Goal: Task Accomplishment & Management: Manage account settings

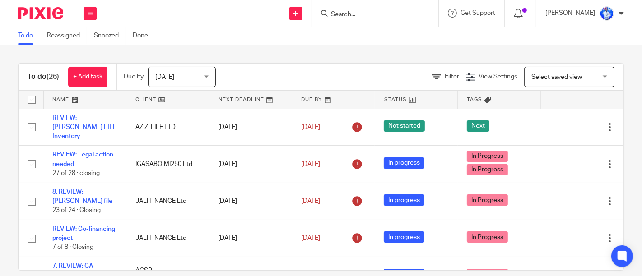
scroll to position [740, 0]
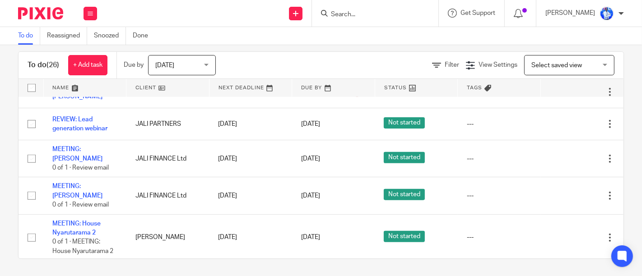
click at [88, 21] on div "Work Email Clients Team Reports Settings" at bounding box center [91, 13] width 32 height 27
click at [87, 53] on link "Email" at bounding box center [85, 55] width 15 height 6
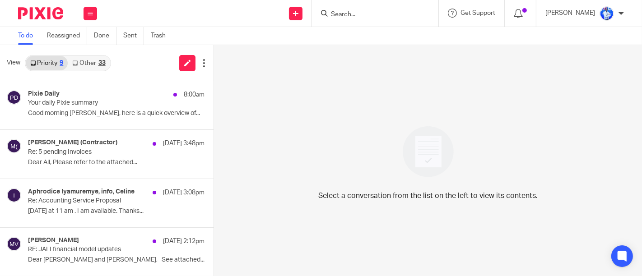
click at [93, 59] on link "Other 33" at bounding box center [89, 63] width 42 height 14
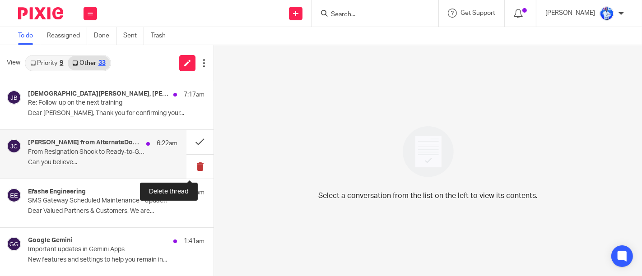
click at [188, 168] on button at bounding box center [200, 167] width 27 height 24
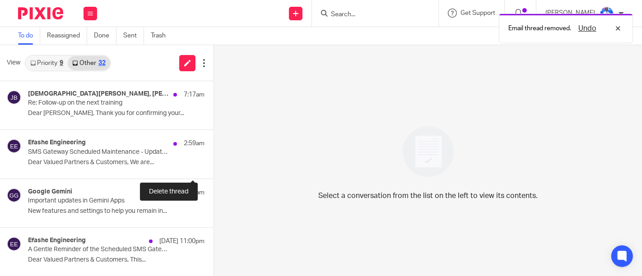
click at [214, 168] on button at bounding box center [217, 167] width 7 height 24
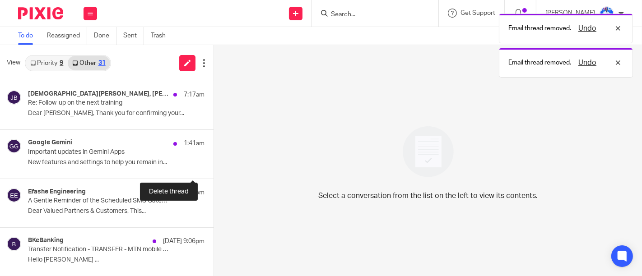
click at [214, 168] on button at bounding box center [217, 167] width 7 height 24
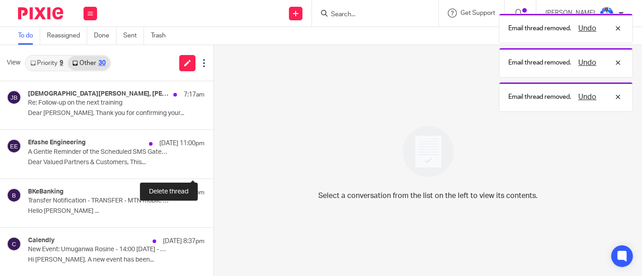
click at [214, 168] on button at bounding box center [217, 167] width 7 height 24
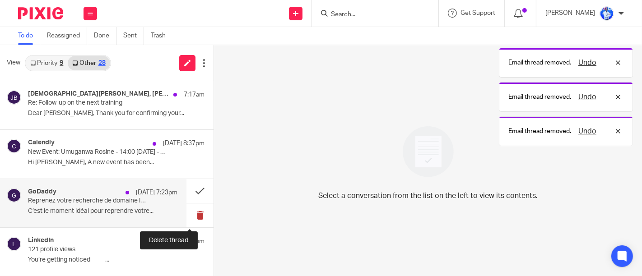
click at [187, 221] on button at bounding box center [200, 216] width 27 height 24
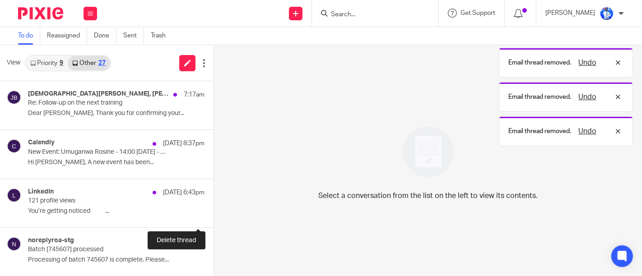
click at [214, 221] on button at bounding box center [217, 216] width 7 height 24
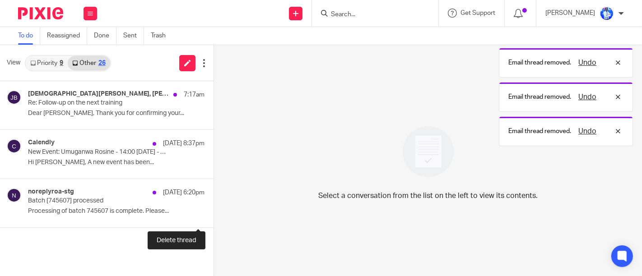
click at [214, 221] on button at bounding box center [217, 216] width 7 height 24
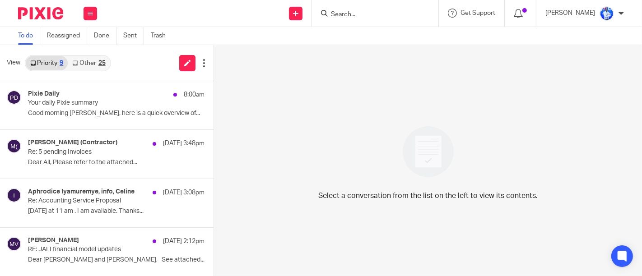
click at [98, 60] on div "25" at bounding box center [101, 63] width 7 height 6
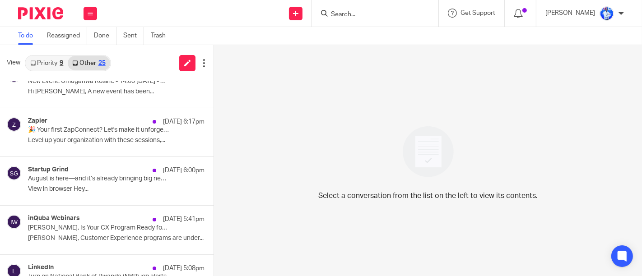
scroll to position [71, 0]
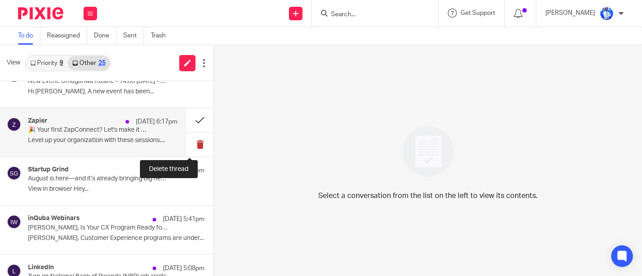
click at [187, 148] on button at bounding box center [200, 145] width 27 height 24
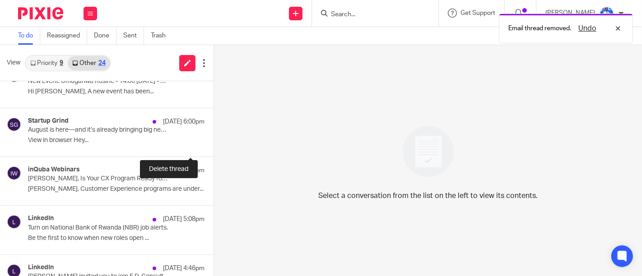
click at [214, 148] on button at bounding box center [217, 145] width 7 height 24
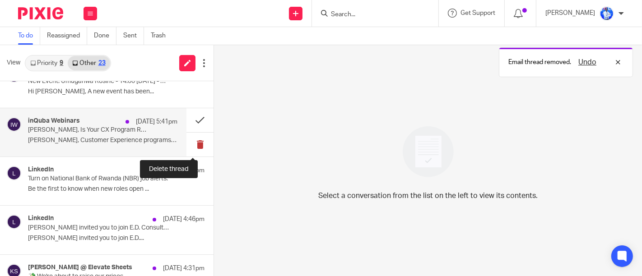
click at [189, 148] on button at bounding box center [200, 145] width 27 height 24
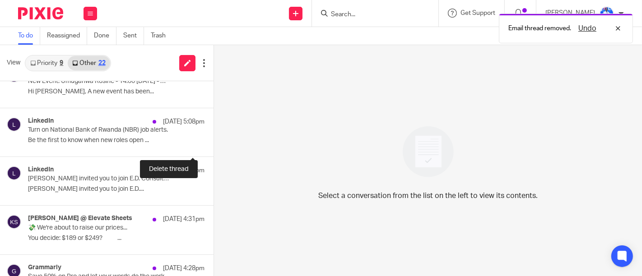
click at [214, 148] on button at bounding box center [217, 145] width 7 height 24
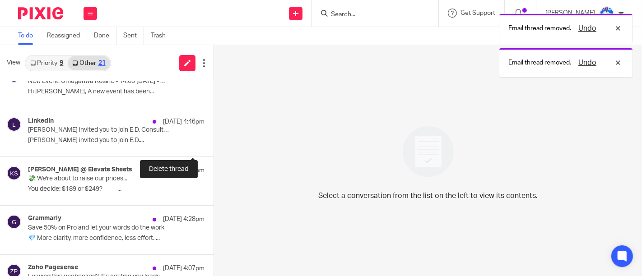
click at [214, 148] on button at bounding box center [217, 145] width 7 height 24
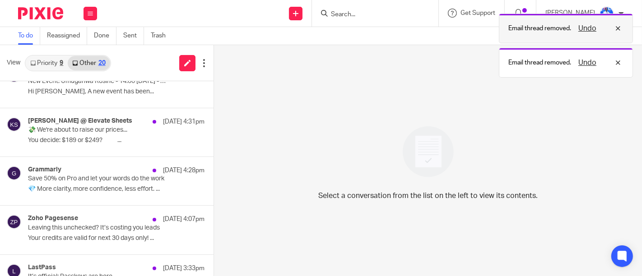
click at [590, 24] on button "Undo" at bounding box center [587, 28] width 23 height 11
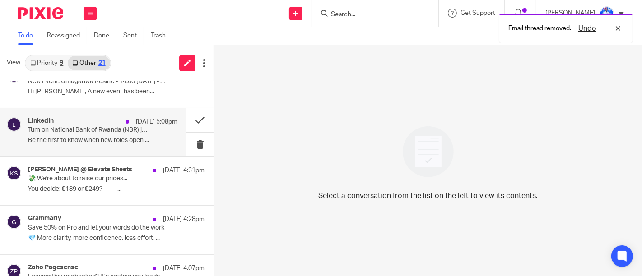
click at [147, 132] on div "LinkedIn 13 Aug 5:08pm Turn on National Bank of Rwanda (NBR) job alerts. Be the…" at bounding box center [103, 132] width 150 height 30
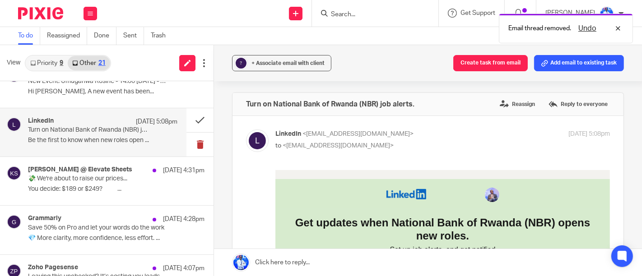
scroll to position [0, 0]
click at [193, 149] on button at bounding box center [200, 145] width 27 height 24
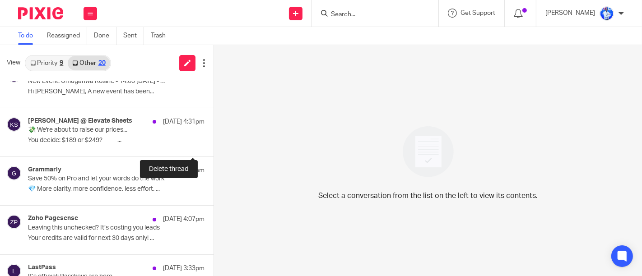
click at [214, 149] on button at bounding box center [217, 145] width 7 height 24
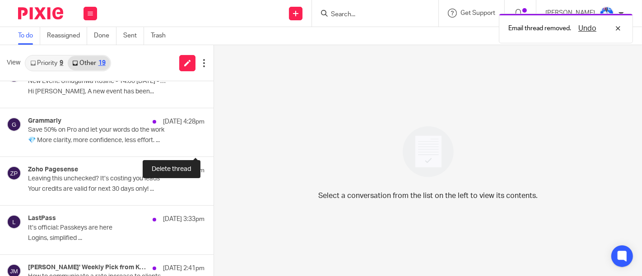
click at [214, 149] on button at bounding box center [217, 145] width 7 height 24
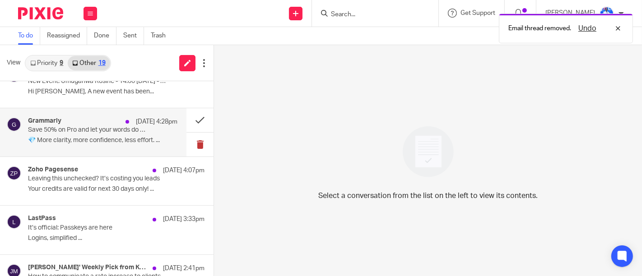
click at [193, 149] on button at bounding box center [200, 145] width 27 height 24
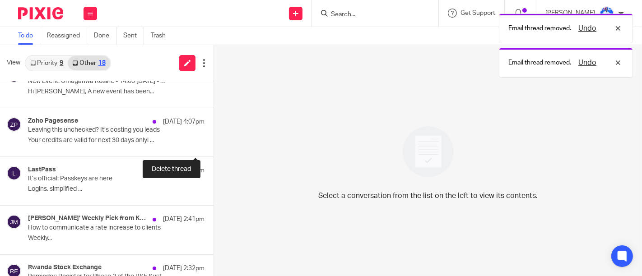
click at [214, 149] on button at bounding box center [217, 145] width 7 height 24
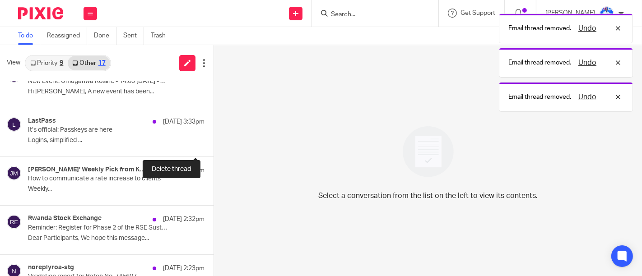
click at [214, 149] on button at bounding box center [217, 145] width 7 height 24
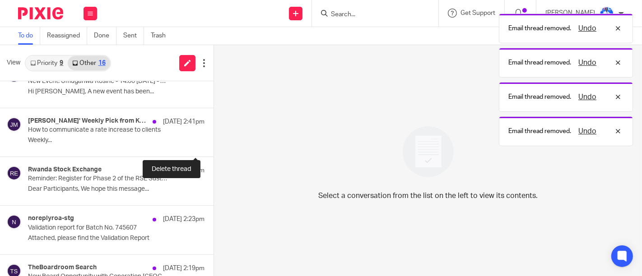
click at [214, 149] on button at bounding box center [217, 145] width 7 height 24
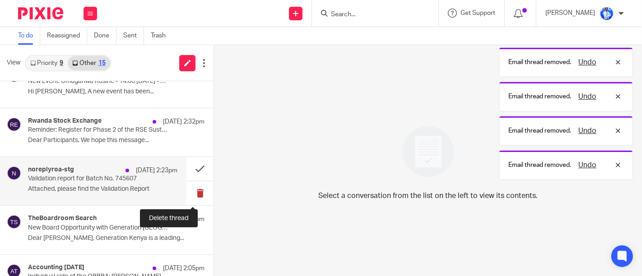
click at [199, 192] on button at bounding box center [200, 194] width 27 height 24
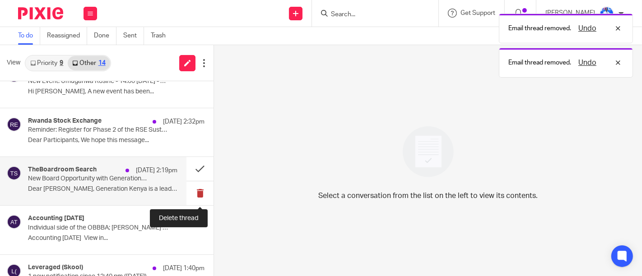
click at [190, 192] on button at bounding box center [200, 194] width 27 height 24
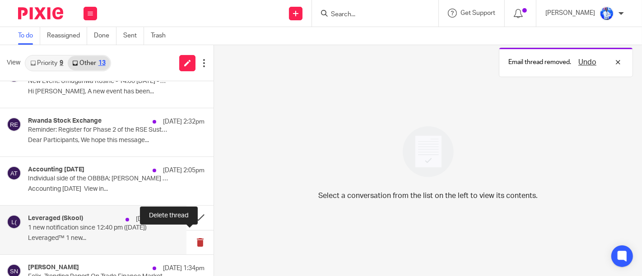
click at [190, 240] on button at bounding box center [200, 243] width 27 height 24
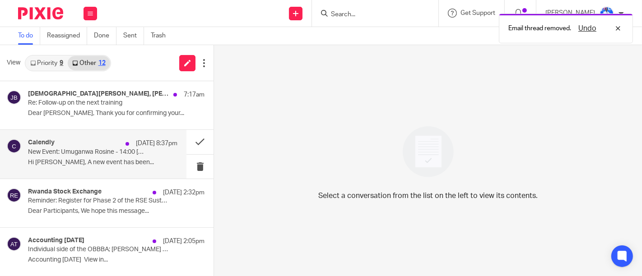
click at [140, 159] on p "Hi [PERSON_NAME], A new event has been..." at bounding box center [103, 163] width 150 height 8
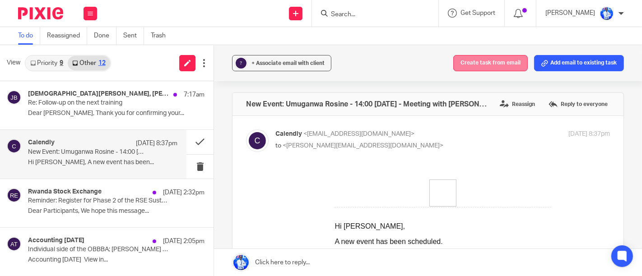
click at [468, 61] on button "Create task from email" at bounding box center [491, 63] width 75 height 16
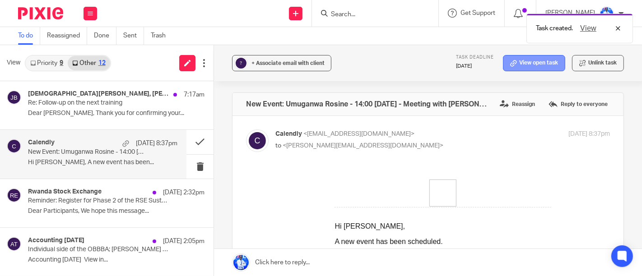
click at [514, 62] on link "View open task" at bounding box center [534, 63] width 62 height 16
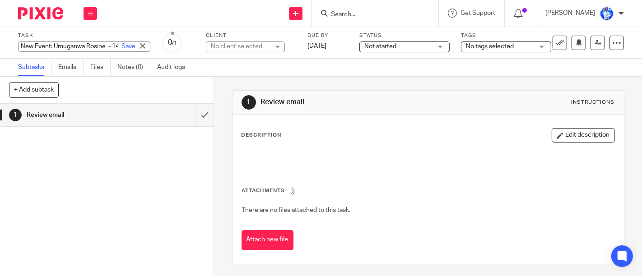
click at [72, 45] on div "New Event: Umuganwa Rosine - 14:00 Mon, 18 Aug 2025 - Meeting with Felix Save N…" at bounding box center [84, 47] width 132 height 10
type input "MEETING: Umuganwa Rosine"
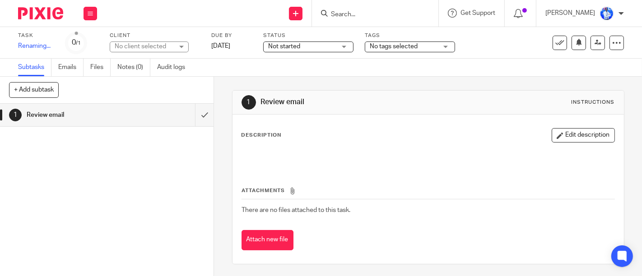
click at [229, 44] on div "Task MEETING: Umuganwa Rosine Save Renaming... 0 /1 Client No client selected N…" at bounding box center [270, 43] width 505 height 22
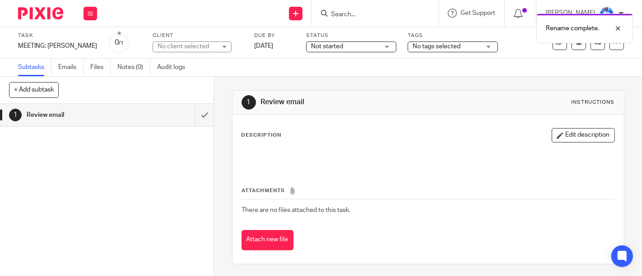
click at [213, 46] on div "No client selected" at bounding box center [187, 46] width 59 height 9
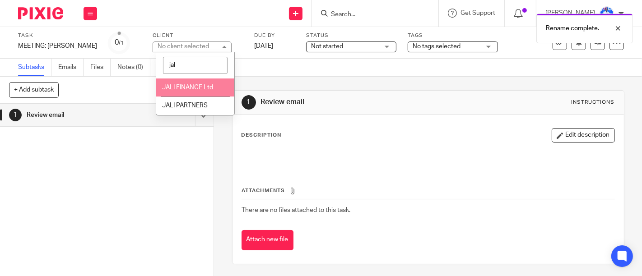
type input "jal"
click at [200, 84] on span "JALI FINANCE Ltd" at bounding box center [187, 87] width 51 height 6
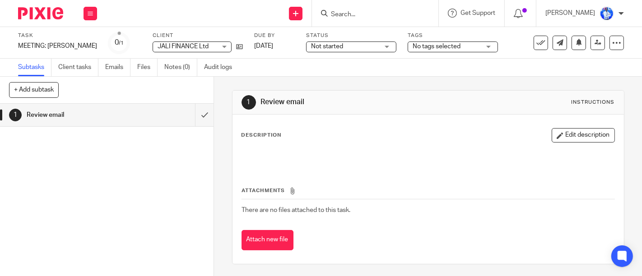
click at [273, 43] on link "[DATE]" at bounding box center [274, 46] width 41 height 9
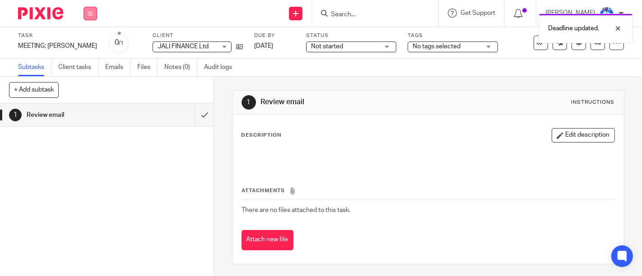
click at [92, 17] on button at bounding box center [91, 14] width 14 height 14
click at [89, 53] on link "Email" at bounding box center [85, 55] width 15 height 6
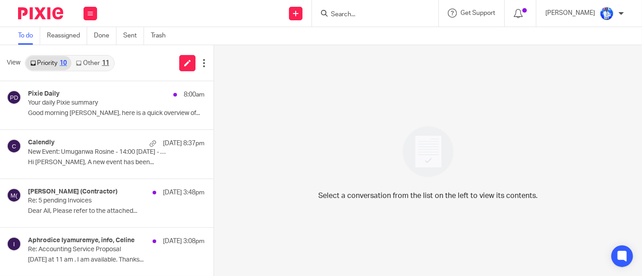
click at [98, 68] on link "Other 11" at bounding box center [92, 63] width 42 height 14
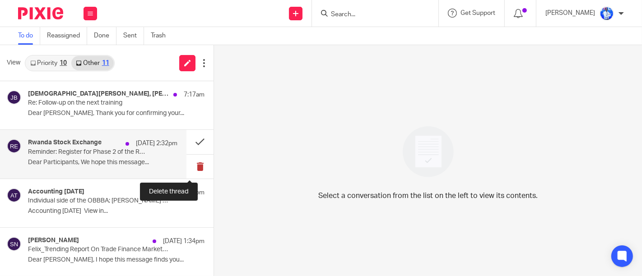
click at [187, 167] on button at bounding box center [200, 167] width 27 height 24
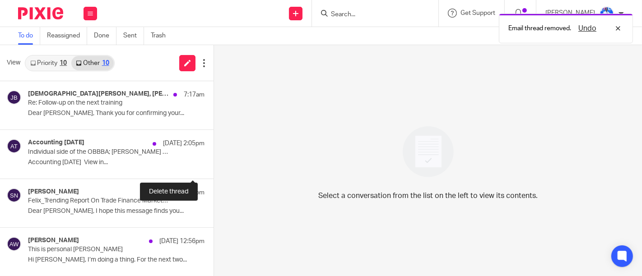
click at [214, 167] on button at bounding box center [217, 167] width 7 height 24
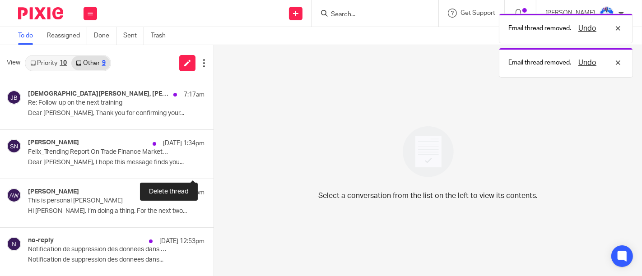
click at [214, 167] on button at bounding box center [217, 167] width 7 height 24
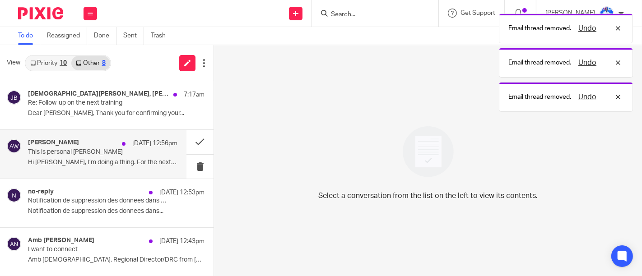
click at [132, 147] on p "13 Aug 12:56pm" at bounding box center [154, 143] width 45 height 9
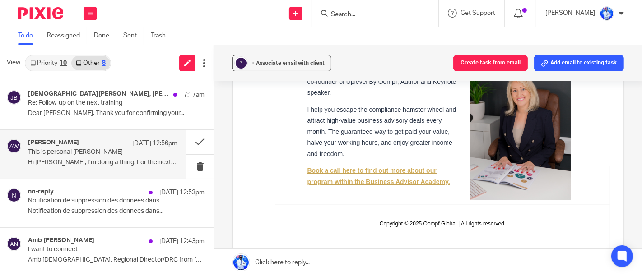
scroll to position [759, 0]
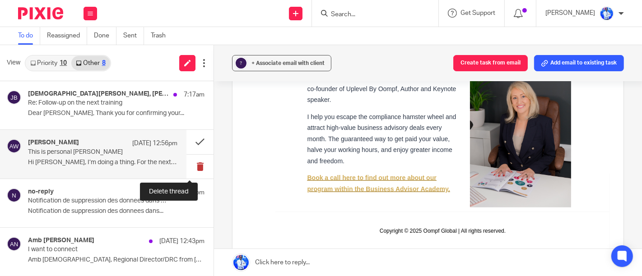
click at [188, 161] on button at bounding box center [200, 167] width 27 height 24
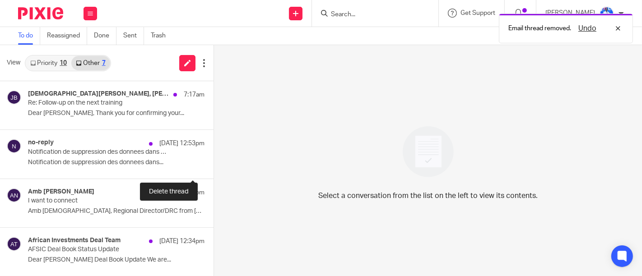
click at [214, 161] on button at bounding box center [217, 167] width 7 height 24
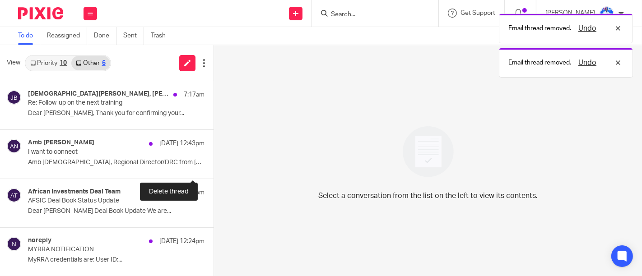
click at [214, 161] on button at bounding box center [217, 167] width 7 height 24
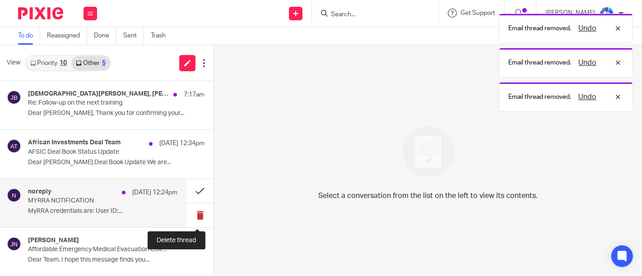
click at [194, 217] on button at bounding box center [200, 216] width 27 height 24
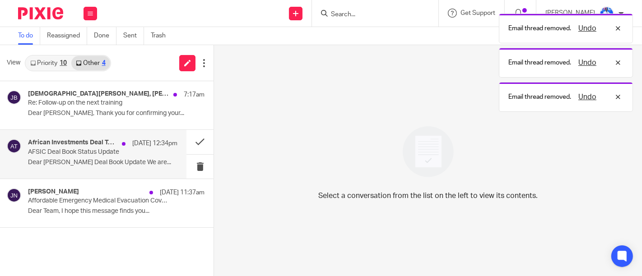
click at [141, 158] on div "African Investments Deal Team 13 Aug 12:34pm AFSIC Deal Book Status Update Dear…" at bounding box center [103, 154] width 150 height 30
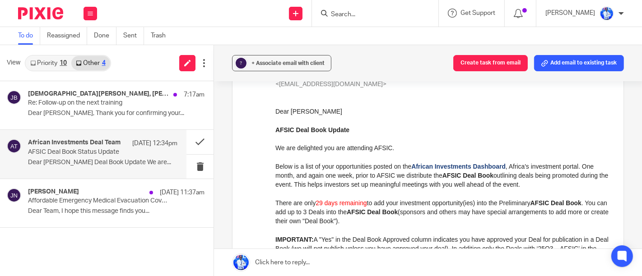
scroll to position [89, 0]
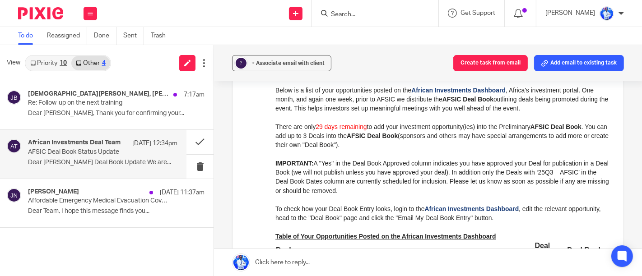
scroll to position [157, 0]
click at [344, 126] on span "29 days remaining" at bounding box center [340, 125] width 51 height 7
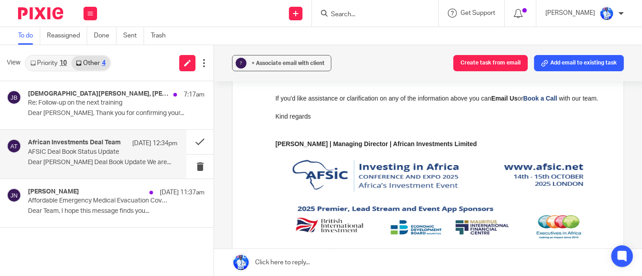
scroll to position [414, 0]
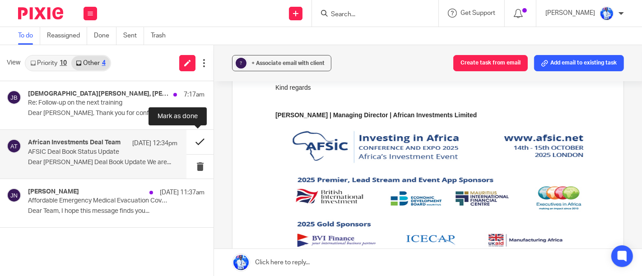
click at [197, 140] on button at bounding box center [200, 142] width 27 height 24
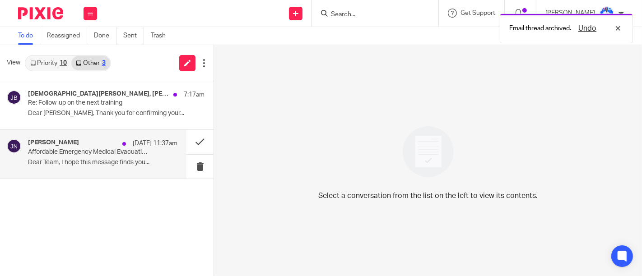
click at [126, 151] on p "Affordable Emergency Medical Evacuation Cover – Maisha by AMREF Flying Doctors" at bounding box center [88, 153] width 120 height 8
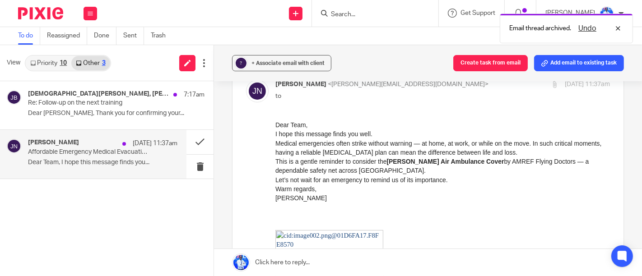
scroll to position [50, 0]
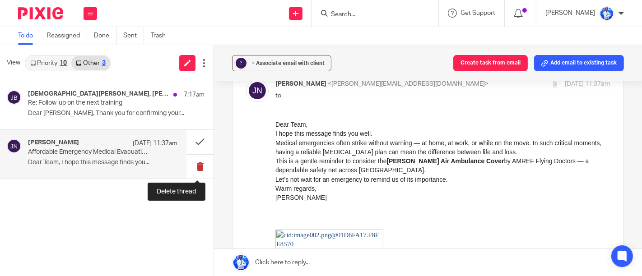
click at [197, 171] on button at bounding box center [200, 167] width 27 height 24
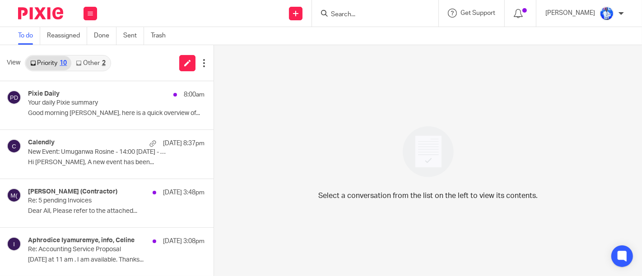
click at [350, 148] on div "Select a conversation from the list on the left to view its contents." at bounding box center [428, 160] width 428 height 231
click at [92, 60] on link "Other 2" at bounding box center [90, 63] width 38 height 14
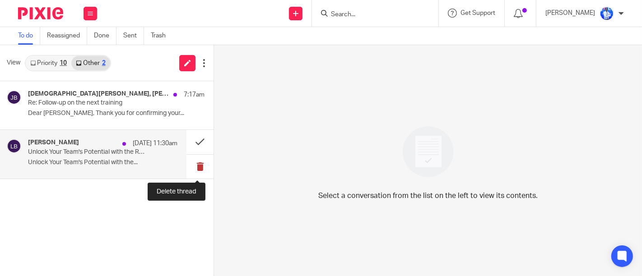
click at [202, 169] on button at bounding box center [200, 167] width 27 height 24
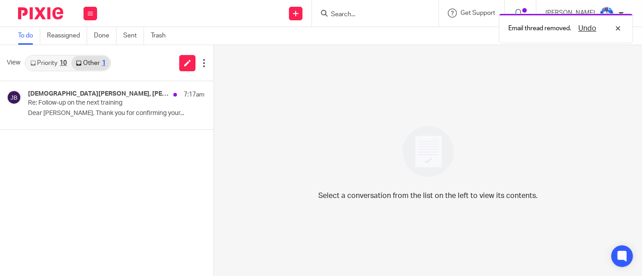
click at [65, 69] on link "Priority 10" at bounding box center [49, 63] width 46 height 14
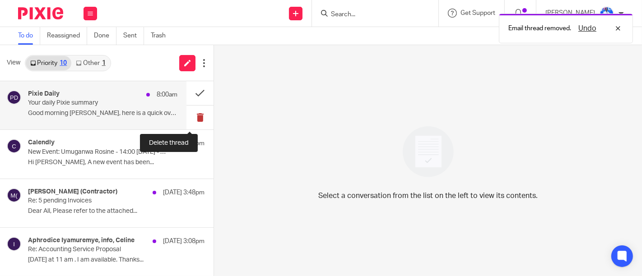
click at [187, 117] on button at bounding box center [200, 118] width 27 height 24
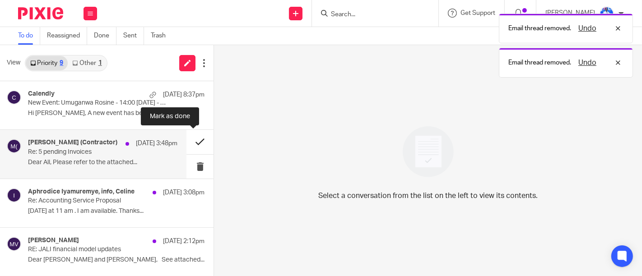
click at [190, 144] on button at bounding box center [200, 142] width 27 height 24
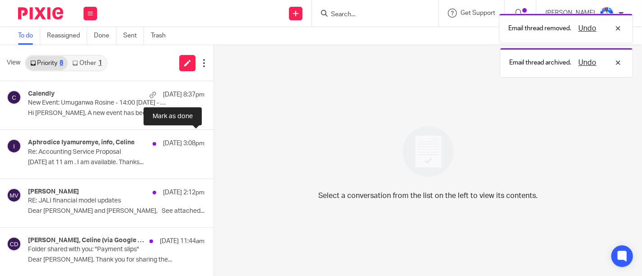
click at [214, 144] on button at bounding box center [217, 142] width 7 height 24
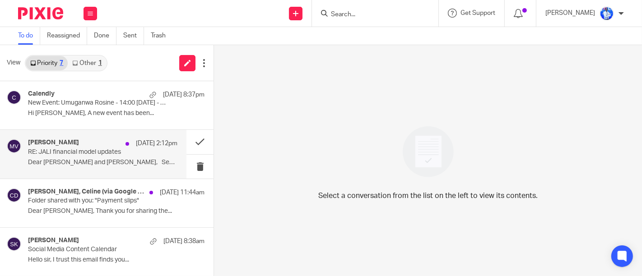
click at [133, 151] on p "RE: JALI financial model updates" at bounding box center [88, 153] width 120 height 8
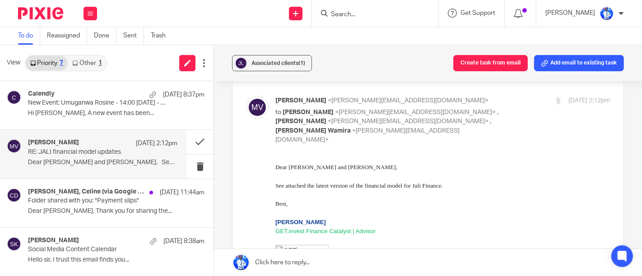
scroll to position [34, 0]
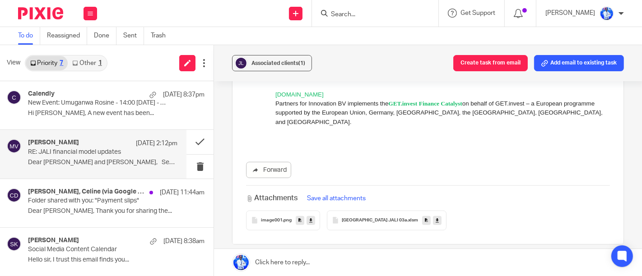
scroll to position [751, 0]
click at [374, 114] on span "on behalf of GET.invest – a European programme supported by the European Union,…" at bounding box center [439, 112] width 328 height 25
click at [507, 114] on span "on behalf of GET.invest – a European programme supported by the European Union,…" at bounding box center [439, 112] width 328 height 25
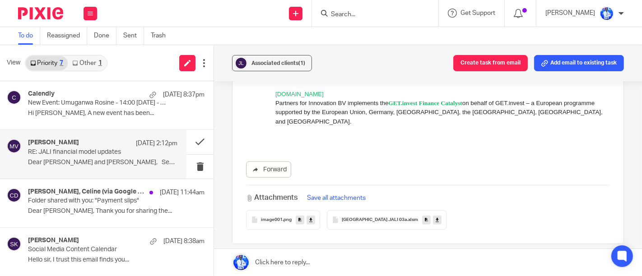
click at [478, 117] on span "on behalf of GET.invest – a European programme supported by the European Union,…" at bounding box center [439, 112] width 328 height 25
click at [450, 116] on span "on behalf of GET.invest – a European programme supported by the European Union,…" at bounding box center [439, 112] width 328 height 25
click at [410, 115] on span "on behalf of GET.invest – a European programme supported by the European Union,…" at bounding box center [439, 112] width 328 height 25
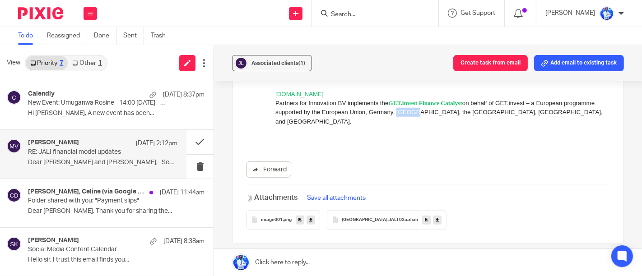
click at [410, 115] on span "on behalf of GET.invest – a European programme supported by the European Union,…" at bounding box center [439, 112] width 328 height 25
click at [379, 111] on span "on behalf of GET.invest – a European programme supported by the European Union,…" at bounding box center [439, 112] width 328 height 25
click at [352, 113] on span "on behalf of GET.invest – a European programme supported by the European Union,…" at bounding box center [439, 112] width 328 height 25
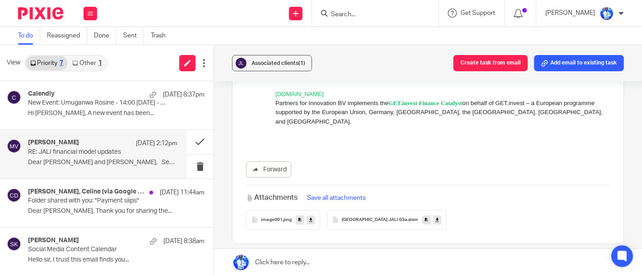
click at [327, 115] on span "on behalf of GET.invest – a European programme supported by the European Union,…" at bounding box center [439, 112] width 328 height 25
click at [293, 113] on span "on behalf of GET.invest – a European programme supported by the European Union,…" at bounding box center [439, 112] width 328 height 25
click at [580, 107] on span "on behalf of GET.invest – a European programme supported by the European Union,…" at bounding box center [439, 112] width 328 height 25
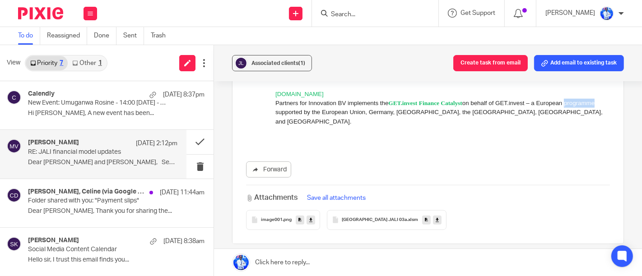
click at [580, 107] on span "on behalf of GET.invest – a European programme supported by the European Union,…" at bounding box center [439, 112] width 328 height 25
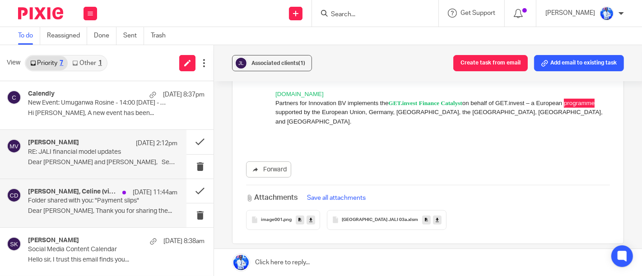
click at [124, 206] on div "Jean Luc Shema, Celine (via Google Drive) 13 Aug 11:44am Folder shared with you…" at bounding box center [103, 203] width 150 height 30
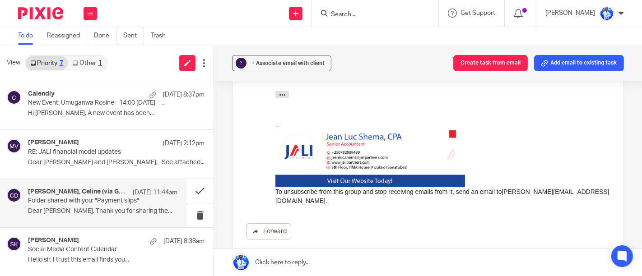
scroll to position [275, 0]
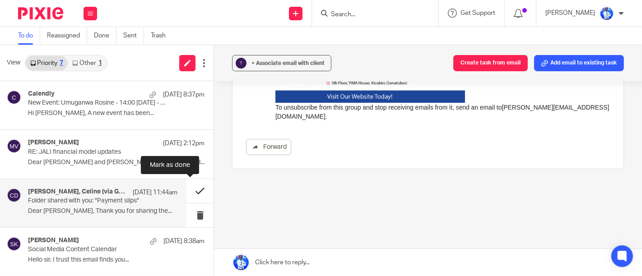
click at [187, 195] on button at bounding box center [200, 191] width 27 height 24
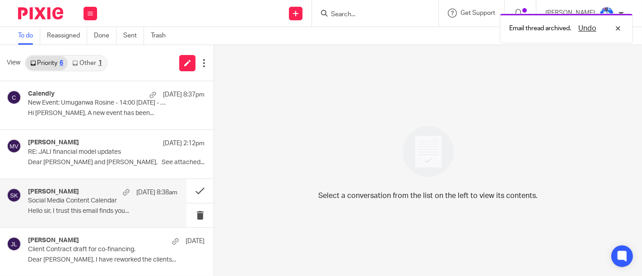
scroll to position [97, 0]
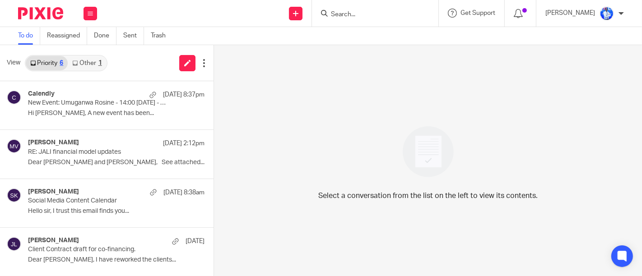
click at [102, 67] on link "Other 1" at bounding box center [87, 63] width 38 height 14
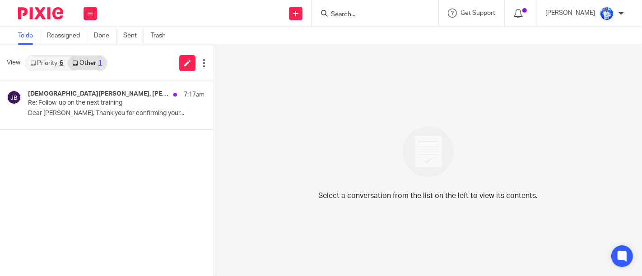
click at [63, 60] on div "6" at bounding box center [62, 63] width 4 height 6
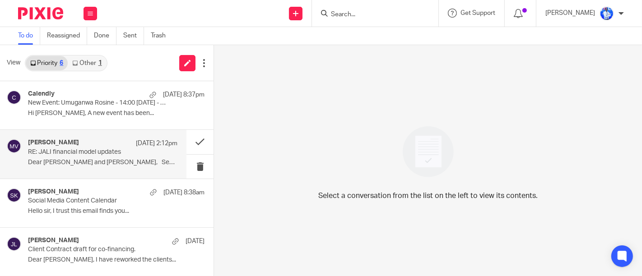
scroll to position [97, 0]
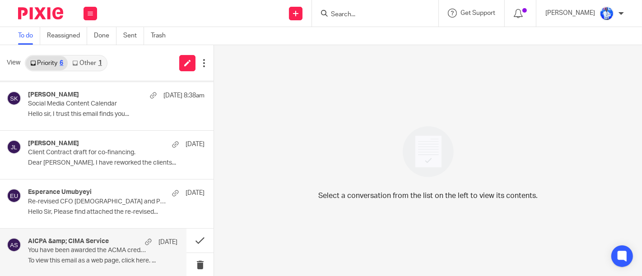
click at [115, 264] on p "To view this email as a web page, click here. ..." at bounding box center [103, 262] width 150 height 8
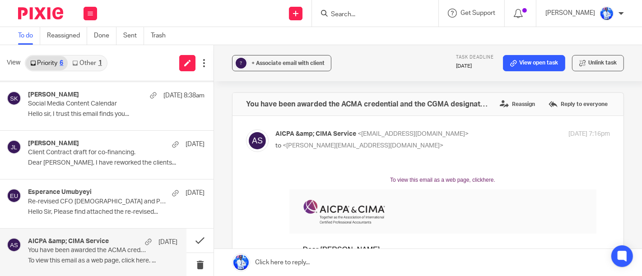
scroll to position [0, 0]
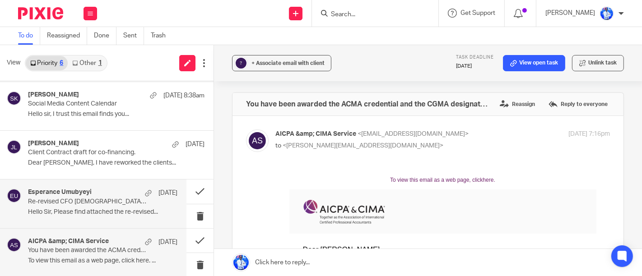
click at [122, 224] on div "Esperance Umubyeyi [DATE] Re-revised CFO [DEMOGRAPHIC_DATA] and Partnership Agr…" at bounding box center [93, 204] width 187 height 48
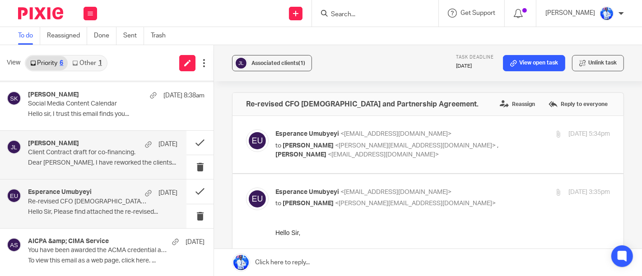
click at [114, 146] on div "[PERSON_NAME] [DATE]" at bounding box center [103, 144] width 150 height 9
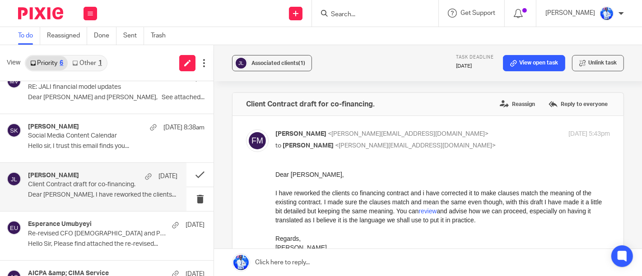
scroll to position [64, 0]
click at [114, 146] on p "Hello sir, I trust this email finds you..." at bounding box center [116, 148] width 177 height 8
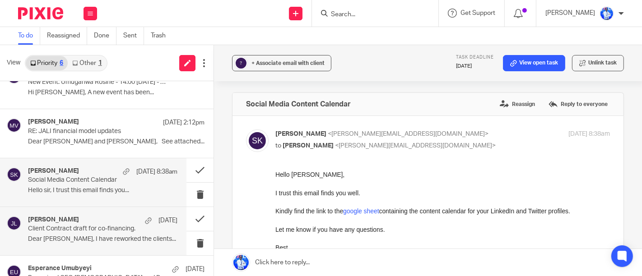
scroll to position [20, 0]
click at [114, 146] on div "[PERSON_NAME] [DATE] 2:12pm RE: JALI financial model updates Dear [PERSON_NAME]…" at bounding box center [116, 134] width 177 height 30
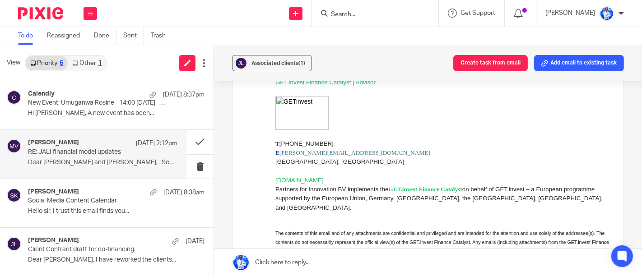
scroll to position [0, 0]
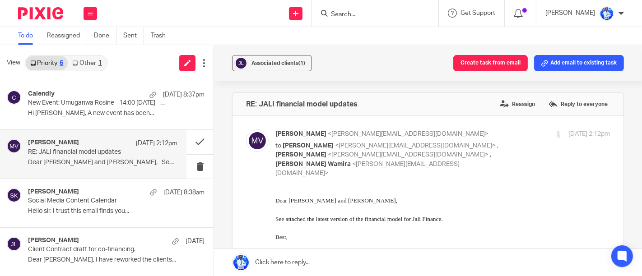
click at [291, 202] on span "Dear [PERSON_NAME] and [PERSON_NAME]," at bounding box center [336, 200] width 122 height 7
click at [317, 201] on span "Dear [PERSON_NAME] and [PERSON_NAME]," at bounding box center [336, 200] width 122 height 7
click at [293, 219] on span "See attached the latest version of the financial model for Jali Finance." at bounding box center [359, 218] width 168 height 7
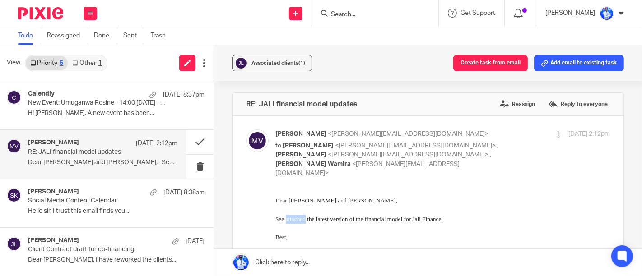
click at [293, 219] on span "See attached the latest version of the financial model for Jali Finance." at bounding box center [359, 218] width 168 height 7
click at [327, 219] on span "See attached the latest version of the financial model for Jali Finance." at bounding box center [359, 218] width 168 height 7
click at [387, 217] on span "See attached the latest version of the financial model for Jali Finance." at bounding box center [359, 218] width 168 height 7
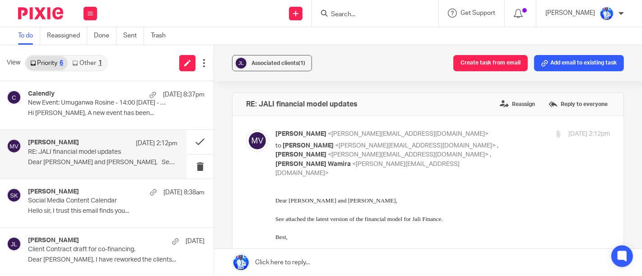
click at [443, 218] on span "See attached the latest version of the financial model for Jali Finance." at bounding box center [359, 218] width 168 height 7
click at [410, 219] on span "See attached the latest version of the financial model for Jali Finance." at bounding box center [359, 218] width 168 height 7
click at [299, 217] on span "See attached the latest version of the financial model for Jali Finance." at bounding box center [359, 218] width 168 height 7
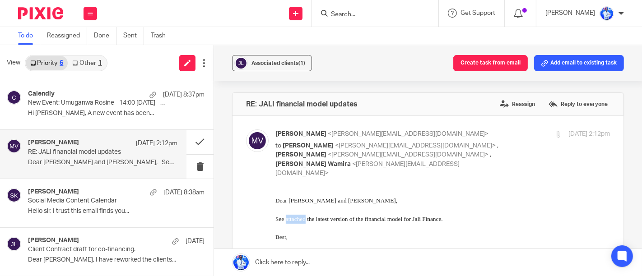
click at [299, 217] on span "See attached the latest version of the financial model for Jali Finance." at bounding box center [359, 218] width 168 height 7
click at [326, 215] on span "See attached the latest version of the financial model for Jali Finance." at bounding box center [359, 218] width 168 height 7
click at [397, 220] on span "See attached the latest version of the financial model for Jali Finance." at bounding box center [359, 218] width 168 height 7
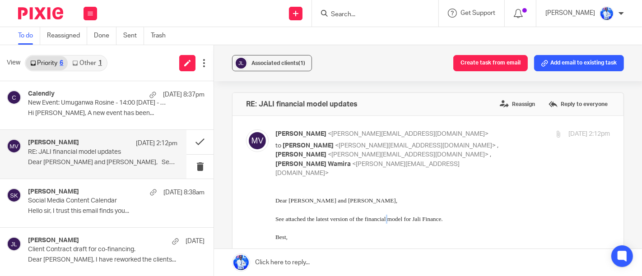
click at [397, 220] on span "See attached the latest version of the financial model for Jali Finance." at bounding box center [359, 218] width 168 height 7
click at [443, 219] on span "See attached the latest version of the financial model for Jali Finance." at bounding box center [359, 218] width 168 height 7
click at [426, 220] on span "See attached the latest version of the financial model for Jali Finance." at bounding box center [359, 218] width 168 height 7
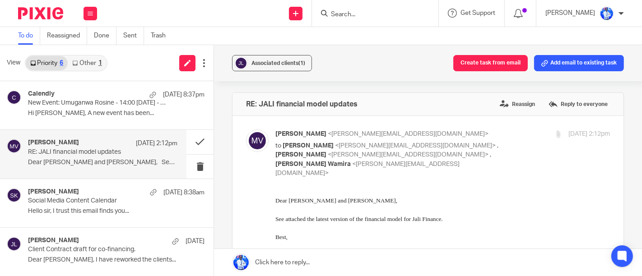
click at [412, 220] on span "See attached the latest version of the financial model for Jali Finance." at bounding box center [359, 218] width 168 height 7
click at [384, 216] on span "See attached the latest version of the financial model for Jali Finance." at bounding box center [359, 218] width 168 height 7
click at [342, 216] on span "See attached the latest version of the financial model for Jali Finance." at bounding box center [359, 218] width 168 height 7
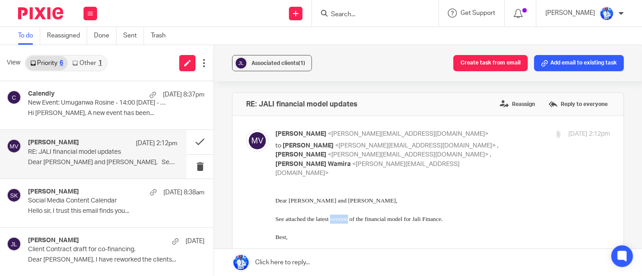
click at [342, 216] on span "See attached the latest version of the financial model for Jali Finance." at bounding box center [359, 218] width 168 height 7
click at [328, 217] on span "See attached the latest version of the financial model for Jali Finance." at bounding box center [359, 218] width 168 height 7
click at [299, 216] on span "See attached the latest version of the financial model for Jali Finance." at bounding box center [359, 218] width 168 height 7
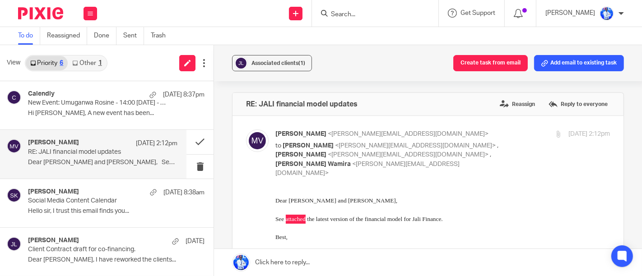
click at [259, 155] on div at bounding box center [257, 154] width 23 height 49
click at [281, 216] on span "See attached the latest version of the financial model for Jali Finance." at bounding box center [359, 218] width 168 height 7
click at [313, 219] on span "See attached the latest version of the financial model for Jali Finance." at bounding box center [359, 218] width 168 height 7
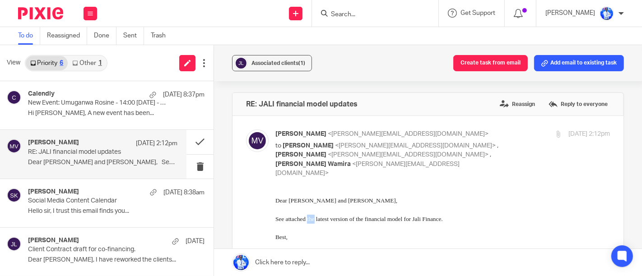
click at [316, 217] on span "See attached the latest version of the financial model for Jali Finance." at bounding box center [359, 218] width 168 height 7
click at [389, 276] on link at bounding box center [428, 262] width 428 height 27
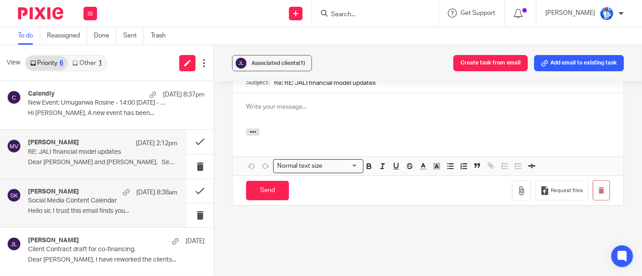
click at [145, 206] on div "Shakira Kamikazi 12 Aug 8:38am Social Media Content Calendar Hello sir, I trust…" at bounding box center [103, 203] width 150 height 30
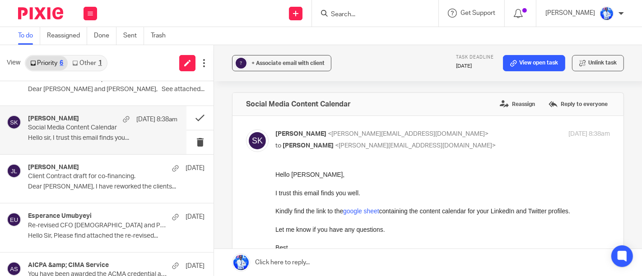
scroll to position [97, 0]
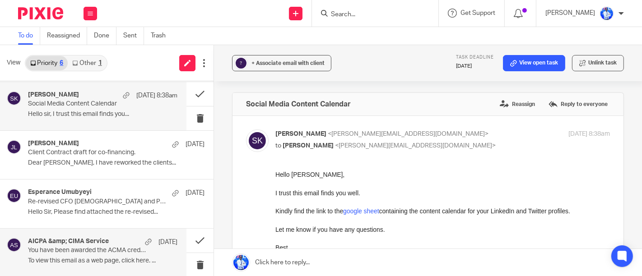
click at [130, 258] on p "To view this email as a web page, click here. ..." at bounding box center [103, 262] width 150 height 8
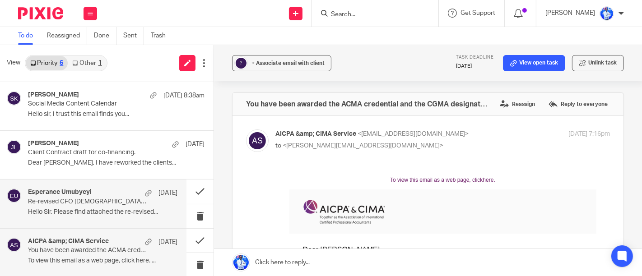
scroll to position [0, 0]
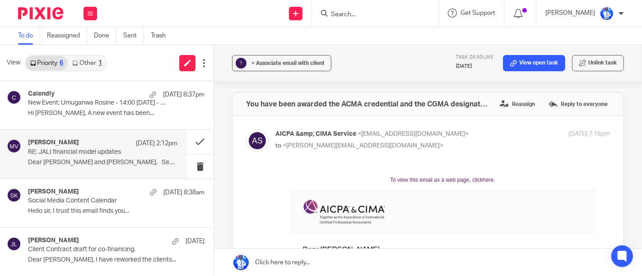
click at [121, 158] on div "Maarten van der Vlies 13 Aug 2:12pm RE: JALI financial model updates Dear Felix…" at bounding box center [103, 154] width 150 height 30
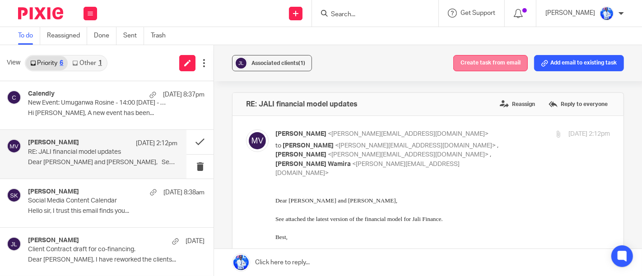
click at [485, 57] on button "Create task from email" at bounding box center [491, 63] width 75 height 16
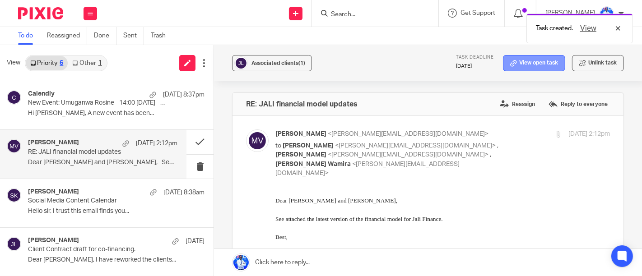
click at [520, 66] on link "View open task" at bounding box center [534, 63] width 62 height 16
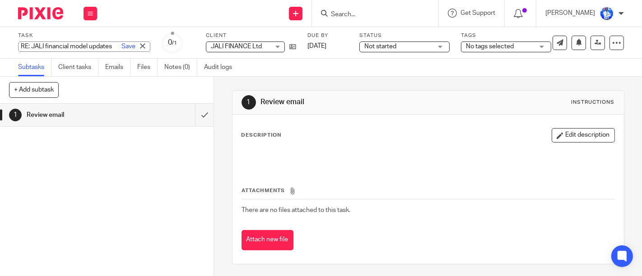
click at [61, 43] on div "RE: JALI financial model updates Save RE: JALI financial model updates" at bounding box center [84, 47] width 132 height 10
click at [26, 45] on input "REVIEW: Updated Financial Models" at bounding box center [84, 47] width 132 height 10
type input "REVIEW: Jali Updated Financial Models"
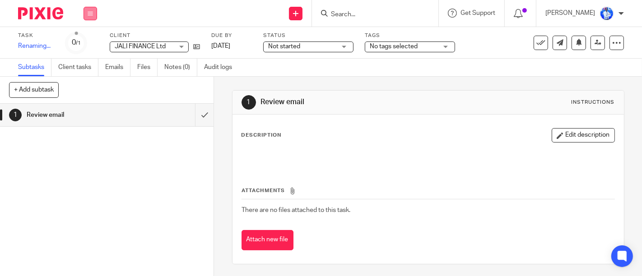
click at [86, 9] on button at bounding box center [91, 14] width 14 height 14
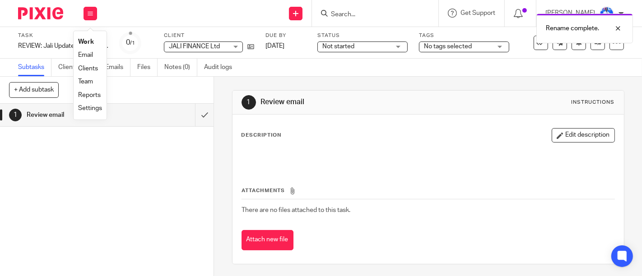
click at [90, 55] on link "Email" at bounding box center [85, 55] width 15 height 6
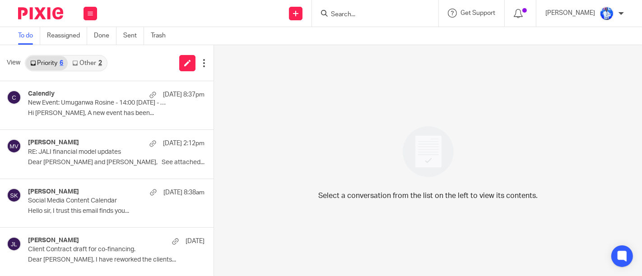
click at [90, 55] on div "Priority 6 Other 2" at bounding box center [66, 63] width 83 height 16
click at [88, 64] on link "Other 2" at bounding box center [87, 63] width 38 height 14
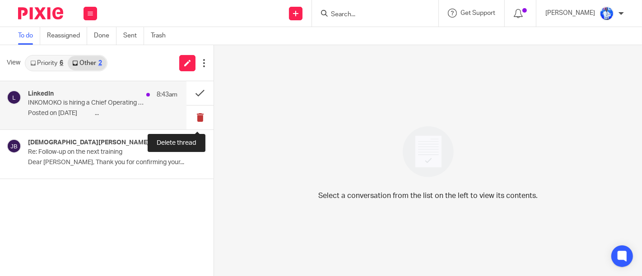
click at [193, 115] on button at bounding box center [200, 118] width 27 height 24
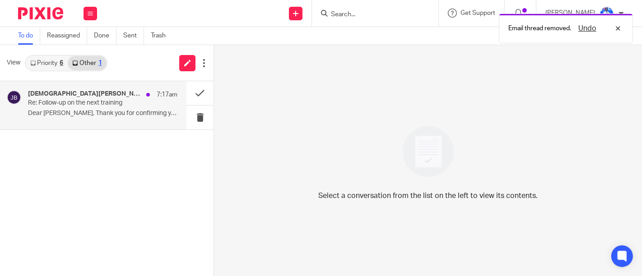
click at [141, 105] on p "Re: Follow-up on the next training" at bounding box center [88, 103] width 120 height 8
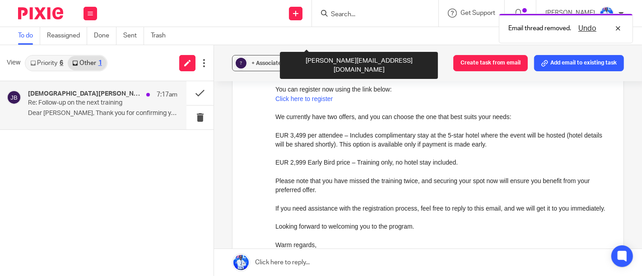
scroll to position [735, 0]
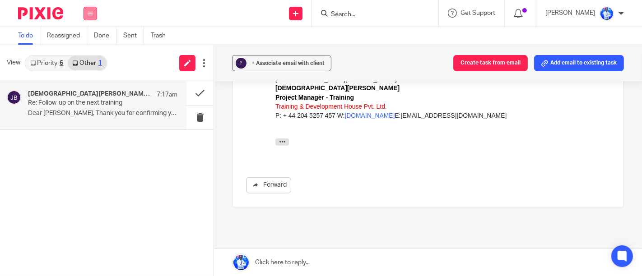
drag, startPoint x: 90, startPoint y: 20, endPoint x: 91, endPoint y: 12, distance: 8.1
click at [91, 12] on div "Work Email Clients Team Reports Settings" at bounding box center [91, 13] width 32 height 27
click at [91, 12] on icon at bounding box center [90, 13] width 5 height 5
click at [83, 43] on link "Work" at bounding box center [85, 42] width 14 height 6
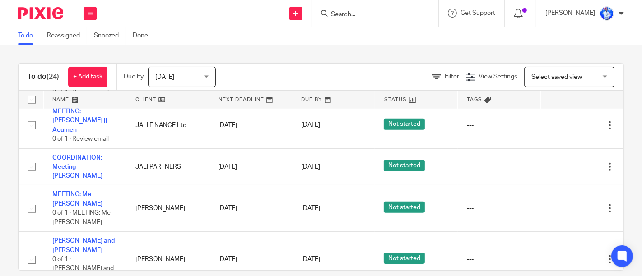
scroll to position [12, 0]
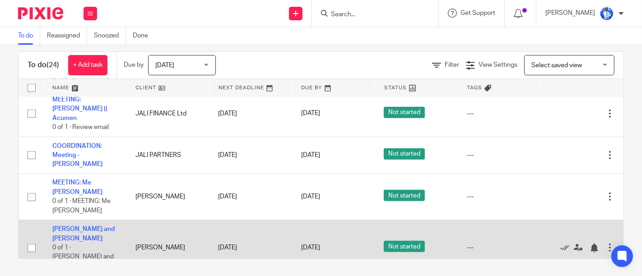
click at [32, 240] on input "checkbox" at bounding box center [31, 248] width 17 height 17
checkbox input "true"
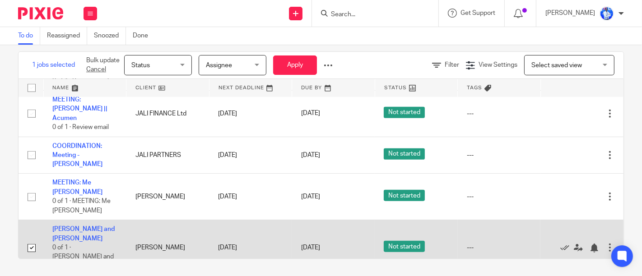
click at [606, 244] on div at bounding box center [610, 248] width 9 height 9
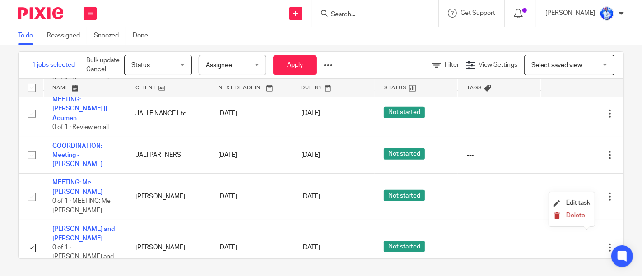
click at [564, 214] on button "Delete" at bounding box center [572, 216] width 37 height 7
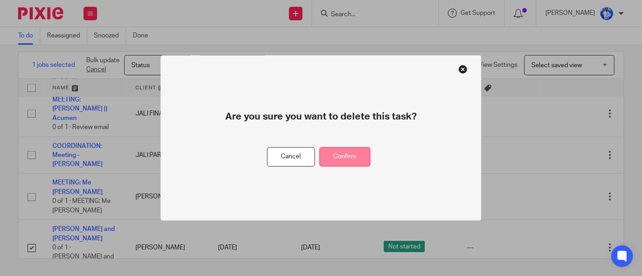
click at [353, 159] on button "Confirm" at bounding box center [345, 157] width 51 height 19
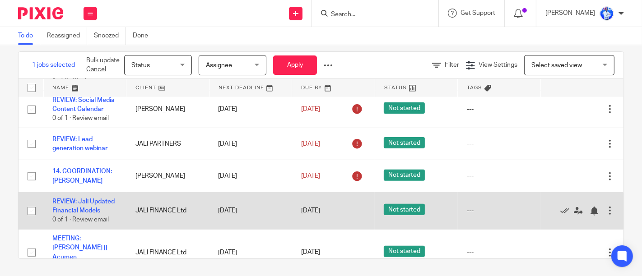
scroll to position [604, 0]
